Goal: Find specific page/section: Find specific page/section

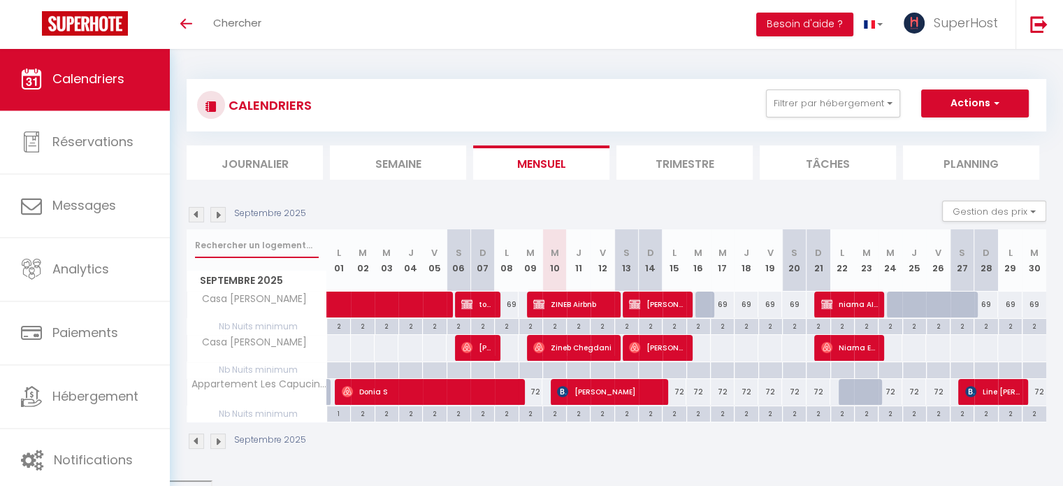
click at [257, 242] on input "text" at bounding box center [257, 245] width 124 height 25
type input "capucines"
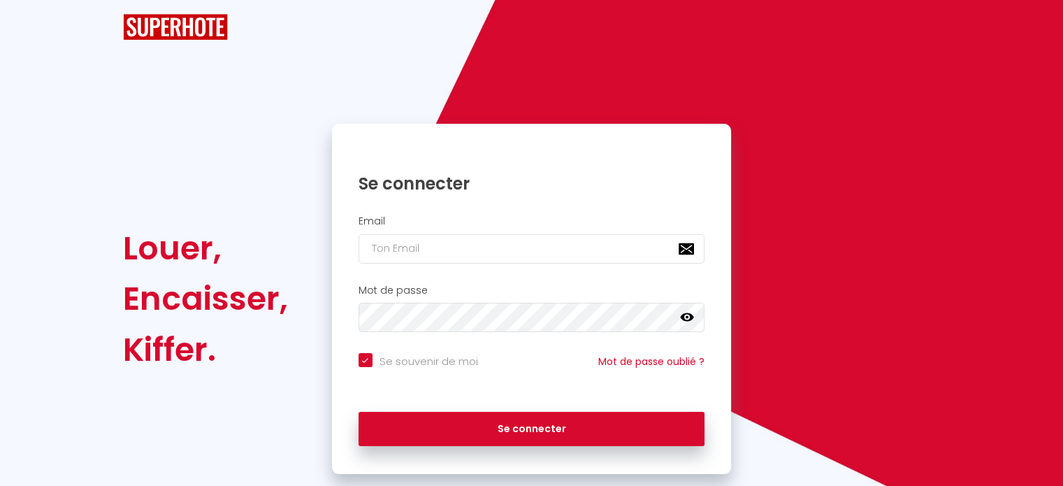
checkbox input "true"
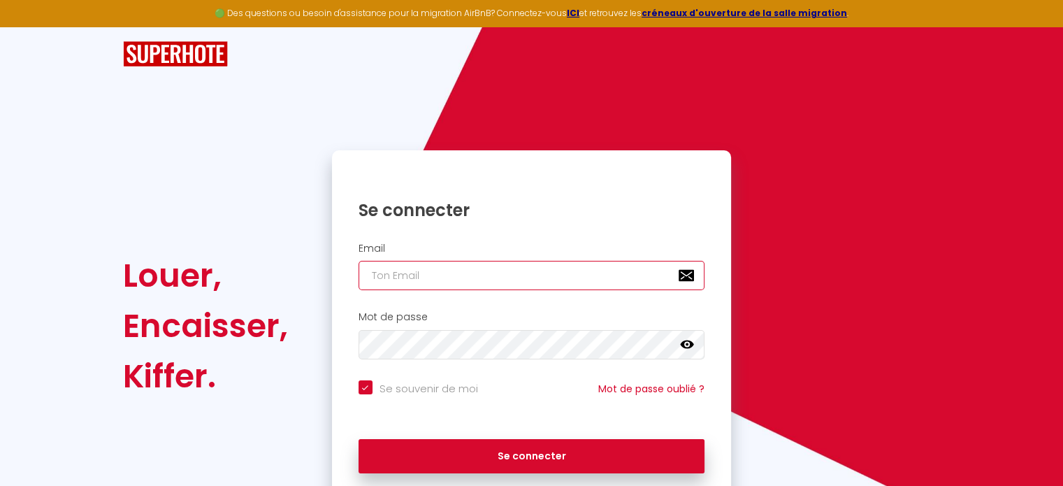
type input "[EMAIL_ADDRESS][DOMAIN_NAME]"
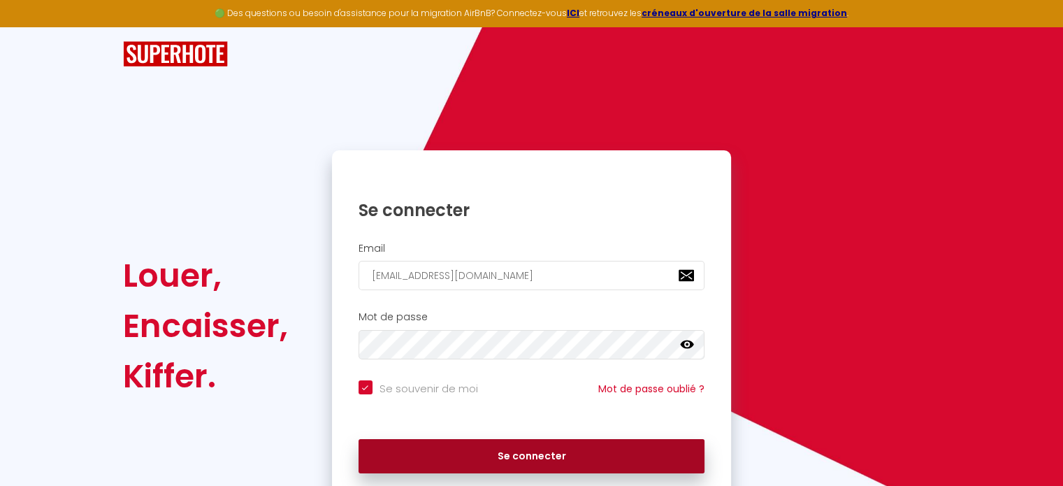
click at [470, 463] on button "Se connecter" at bounding box center [531, 456] width 346 height 35
checkbox input "true"
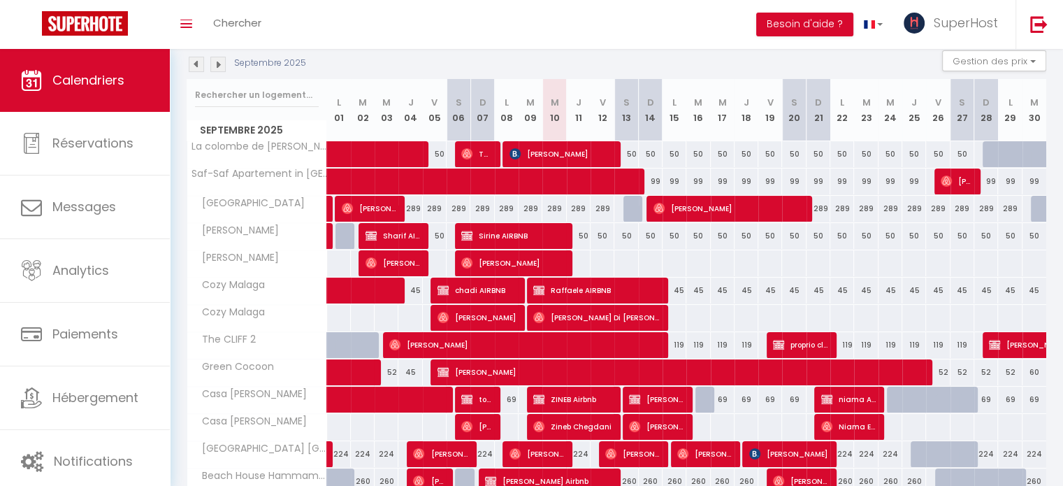
scroll to position [151, 0]
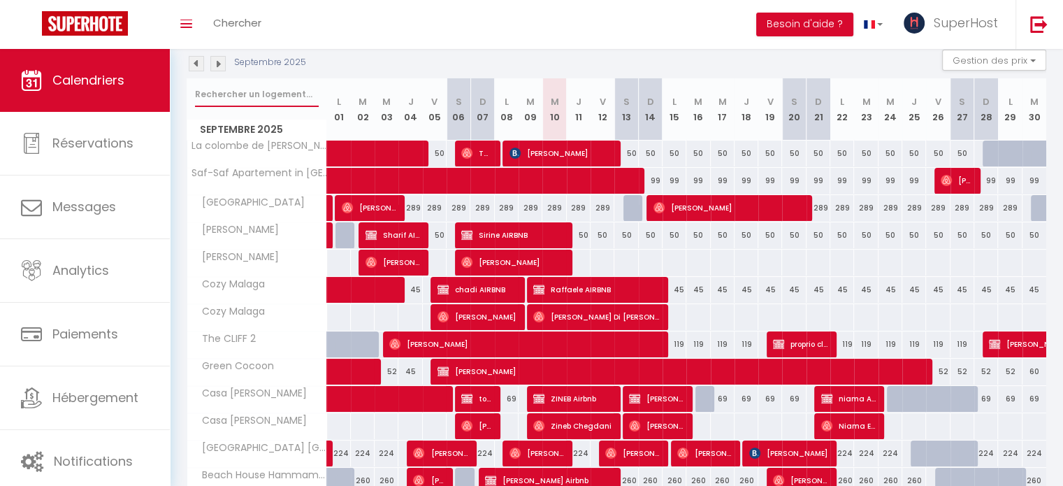
click at [251, 89] on input "text" at bounding box center [257, 94] width 124 height 25
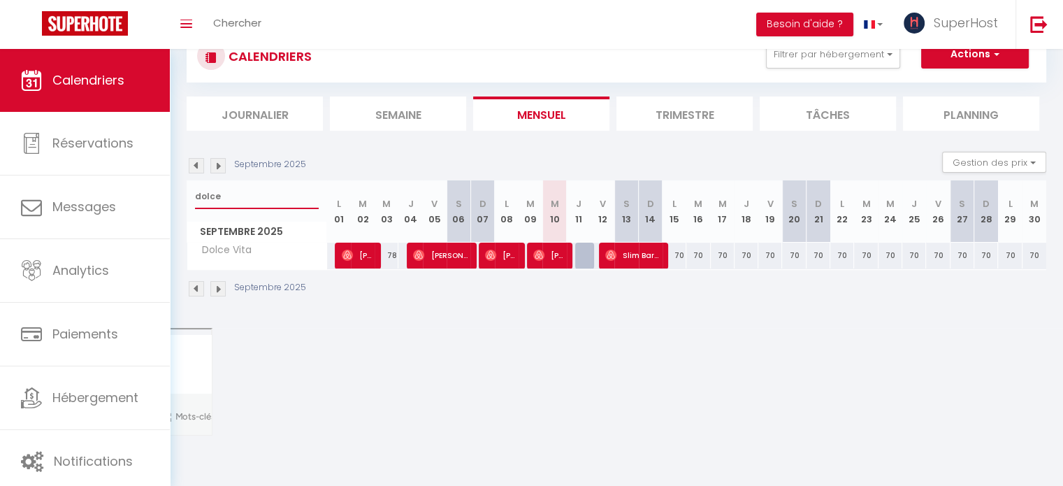
scroll to position [49, 0]
type input "d"
type input "a"
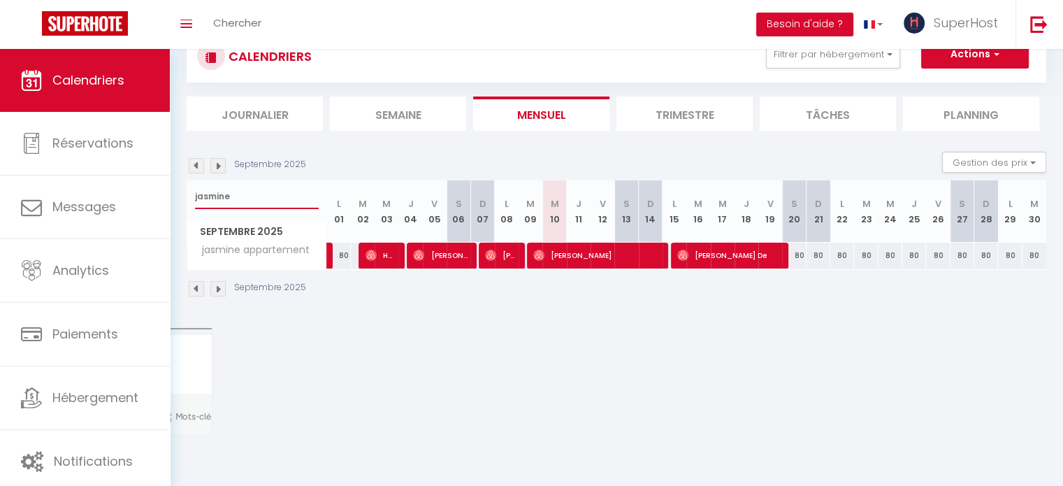
scroll to position [38, 0]
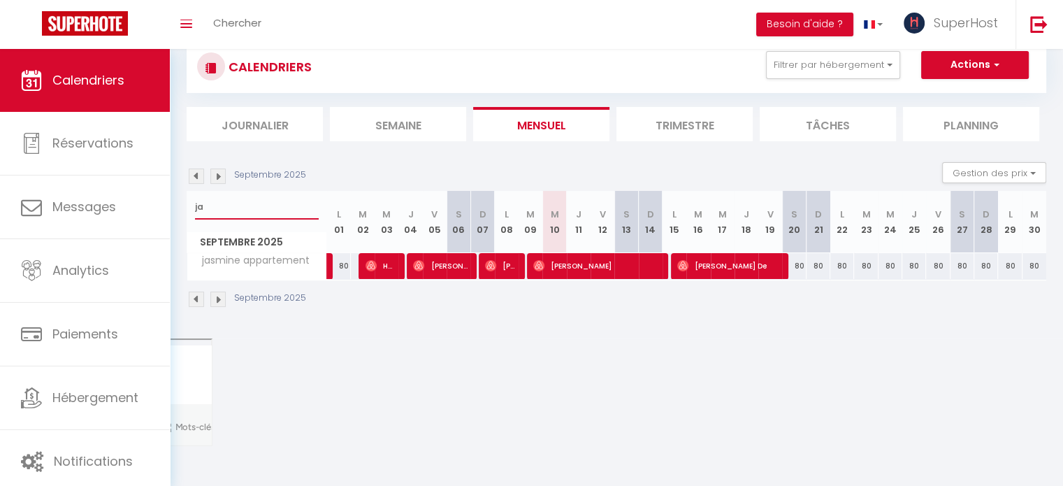
type input "j"
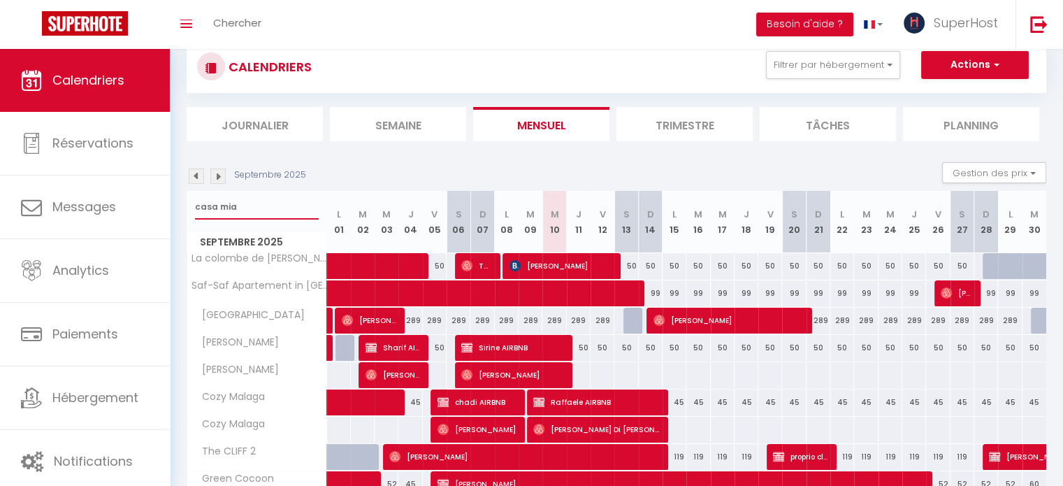
type input "casa mia"
